Goal: Check status: Check status

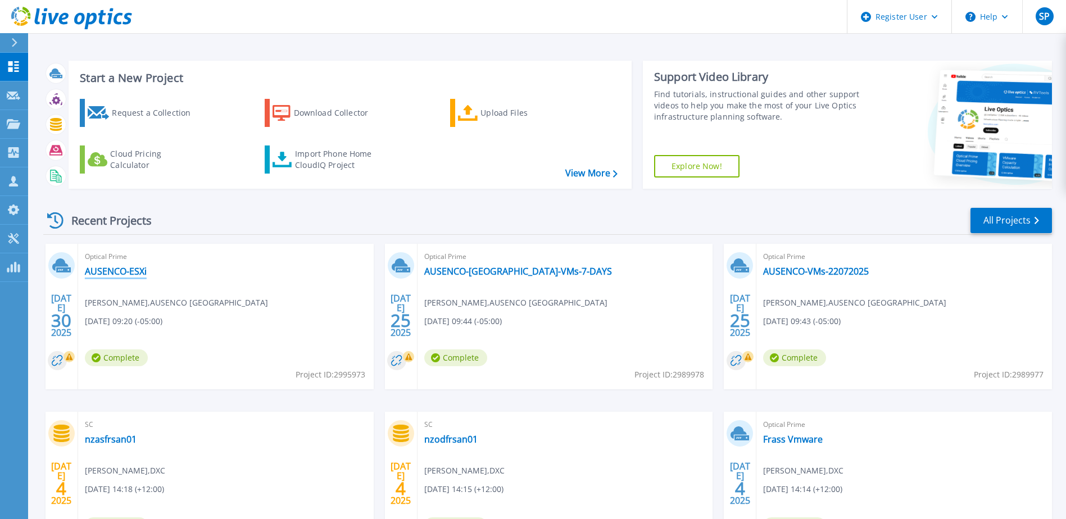
click at [123, 269] on link "AUSENCO-ESXi" at bounding box center [116, 271] width 62 height 11
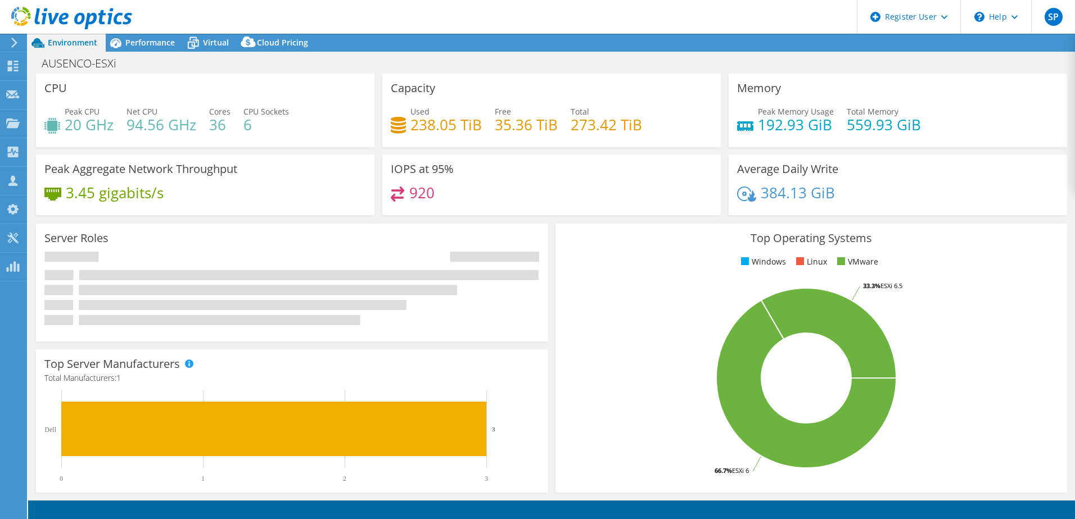
select select "USD"
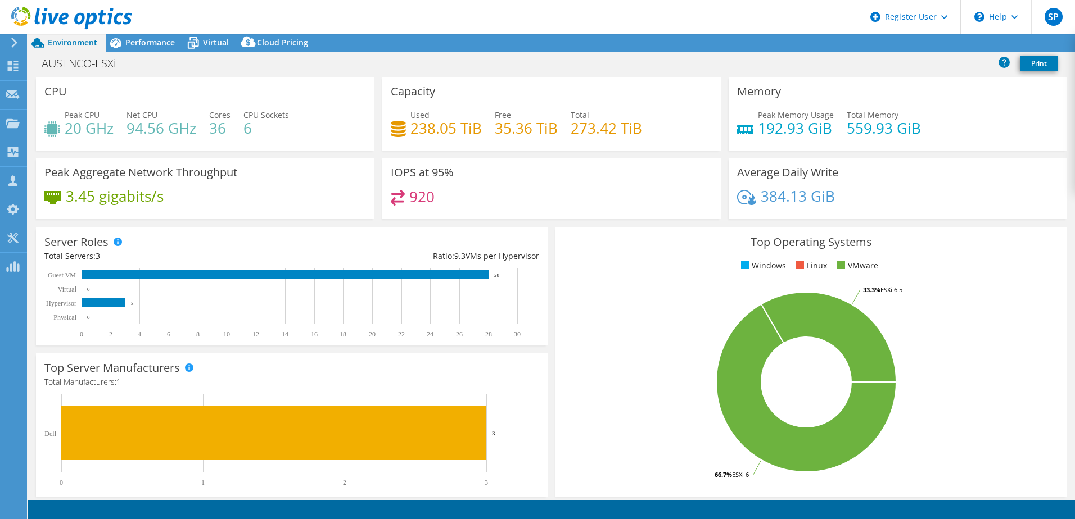
select select "[GEOGRAPHIC_DATA]"
select select "AUD"
click at [949, 100] on div "Memory Peak Memory Usage 192.93 GiB Total Memory 559.93 GiB" at bounding box center [897, 114] width 338 height 74
click at [12, 66] on icon at bounding box center [12, 66] width 13 height 11
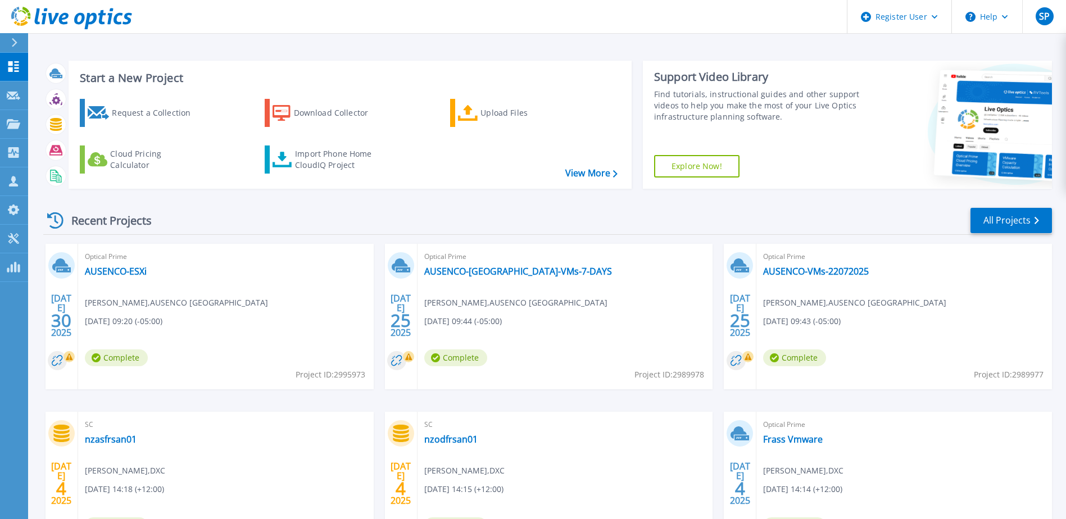
drag, startPoint x: 287, startPoint y: 376, endPoint x: 375, endPoint y: 374, distance: 88.3
click at [375, 374] on div "JUL 30 2025 Optical Prime AUSENCO-ESXi Ricardo Burela , AUSENCO PERU 07/30/2025…" at bounding box center [543, 412] width 1018 height 336
drag, startPoint x: 364, startPoint y: 376, endPoint x: 296, endPoint y: 374, distance: 68.0
click at [296, 374] on span "Project ID: 2995973" at bounding box center [331, 375] width 70 height 12
copy span "Project ID: 2995973"
